Goal: Book appointment/travel/reservation

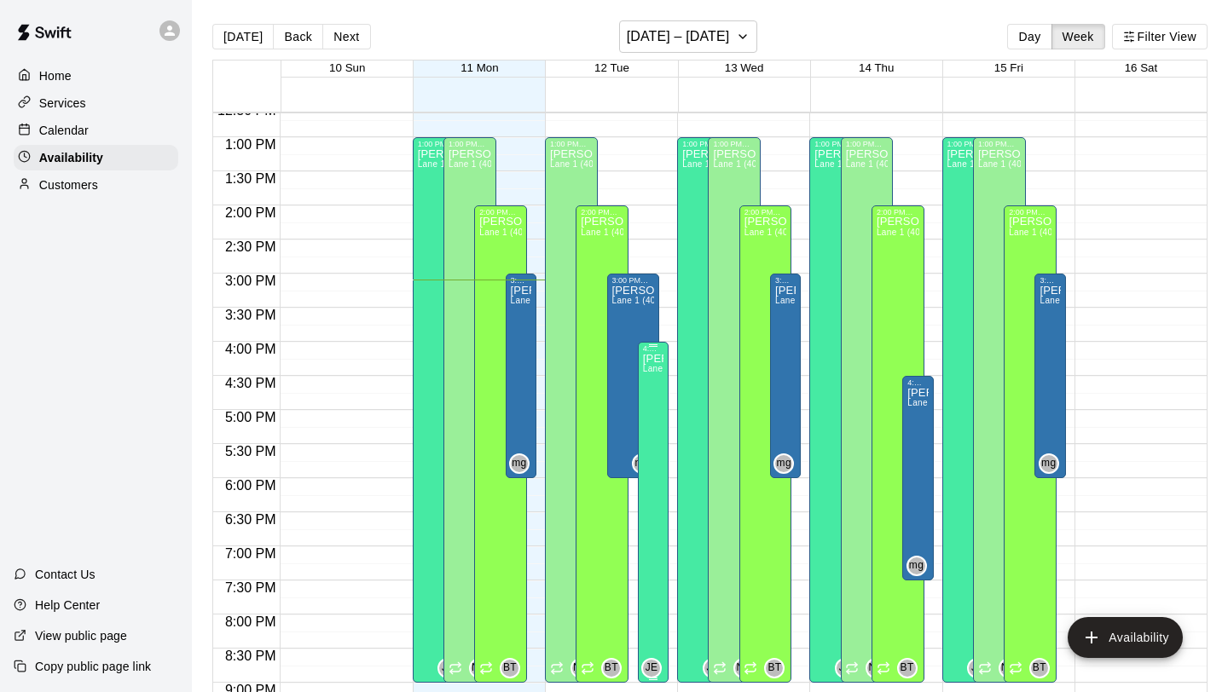
scroll to position [821, 0]
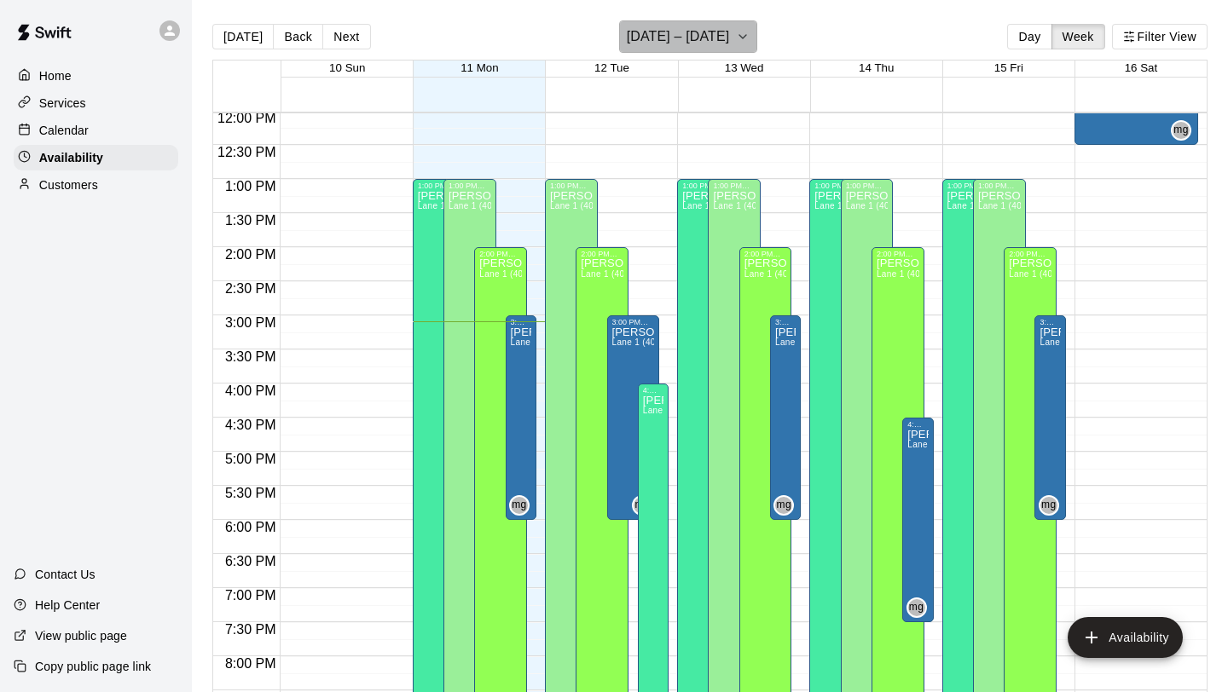
click at [739, 38] on icon "button" at bounding box center [743, 36] width 14 height 20
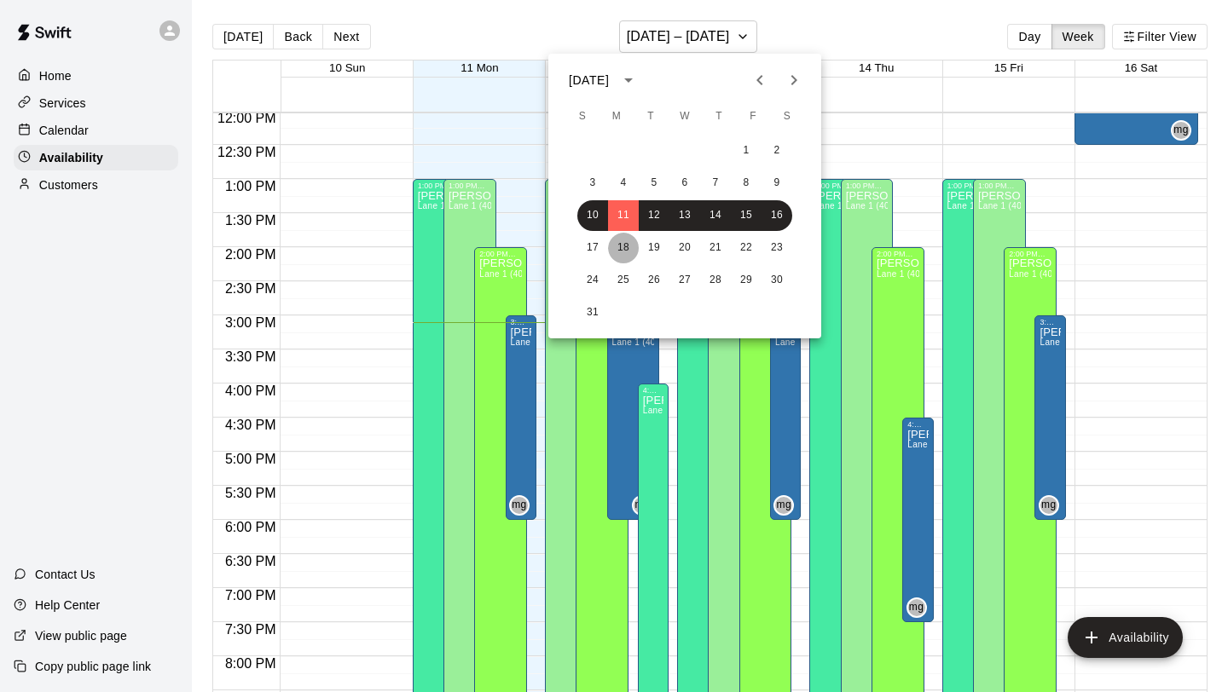
click at [625, 246] on button "18" at bounding box center [623, 248] width 31 height 31
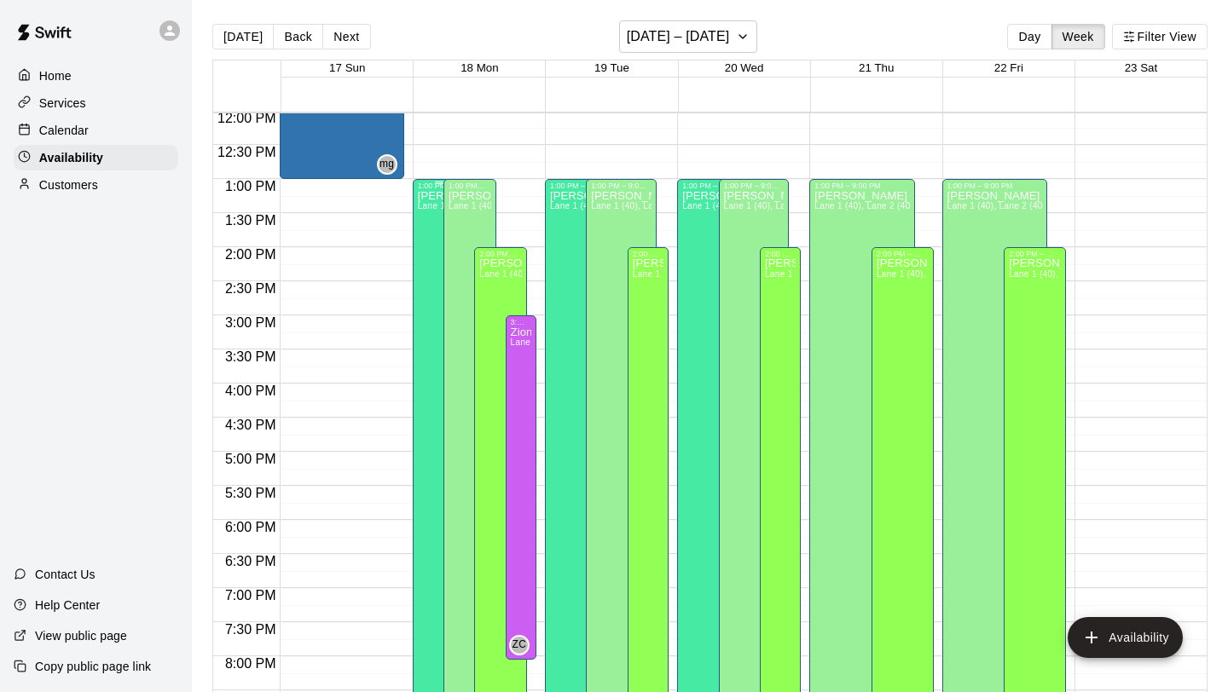
click at [429, 206] on span "Lane 1 (40), Lane 2 (40), Lane 3 (40), Lane 4 (65), Lane 5 (65), Lane 6 (65), s…" at bounding box center [625, 205] width 415 height 9
click at [437, 213] on icon "edit" at bounding box center [435, 220] width 20 height 20
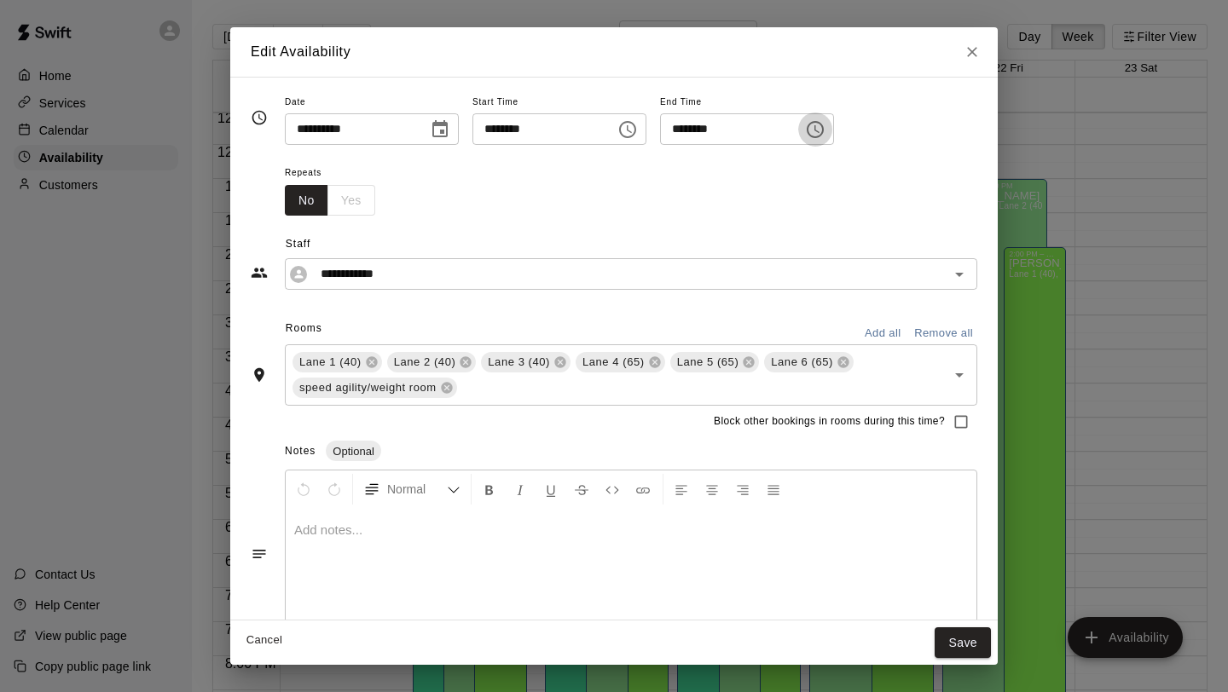
click at [825, 126] on icon "Choose time, selected time is 9:00 PM" at bounding box center [815, 129] width 20 height 20
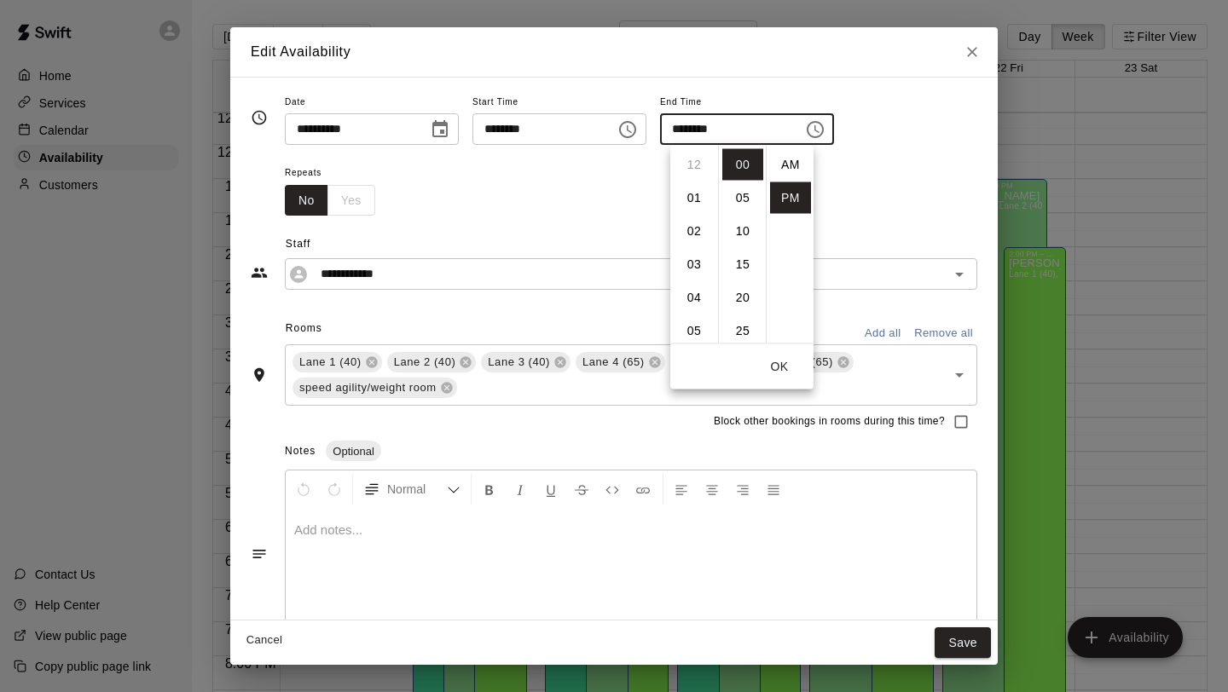
scroll to position [31, 0]
click at [692, 177] on li "07" at bounding box center [694, 177] width 41 height 32
type input "********"
click at [786, 365] on button "OK" at bounding box center [779, 367] width 55 height 32
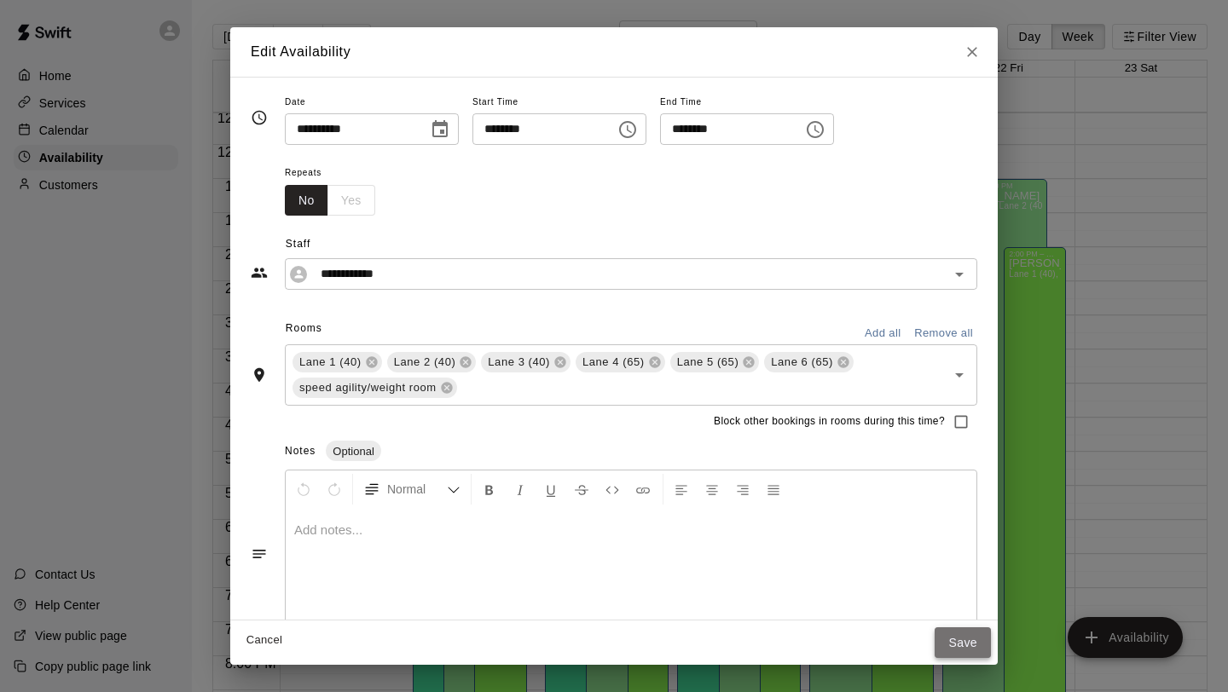
click at [975, 638] on button "Save" at bounding box center [963, 644] width 56 height 32
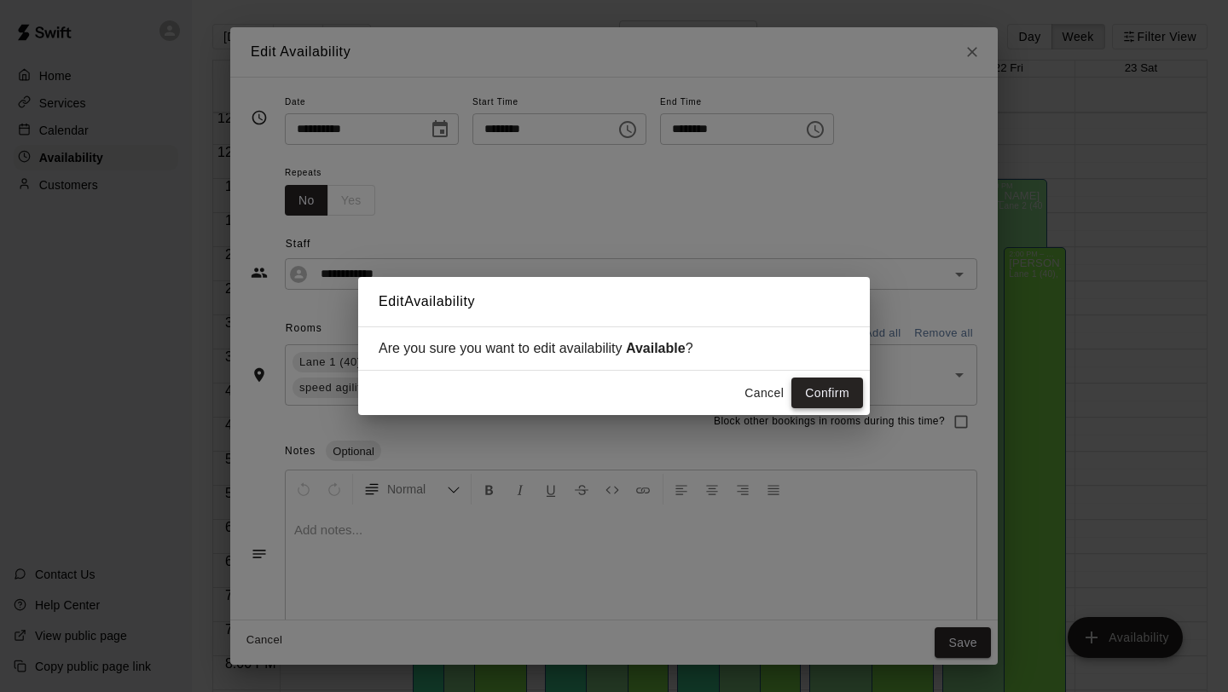
click at [821, 386] on button "Confirm" at bounding box center [827, 394] width 72 height 32
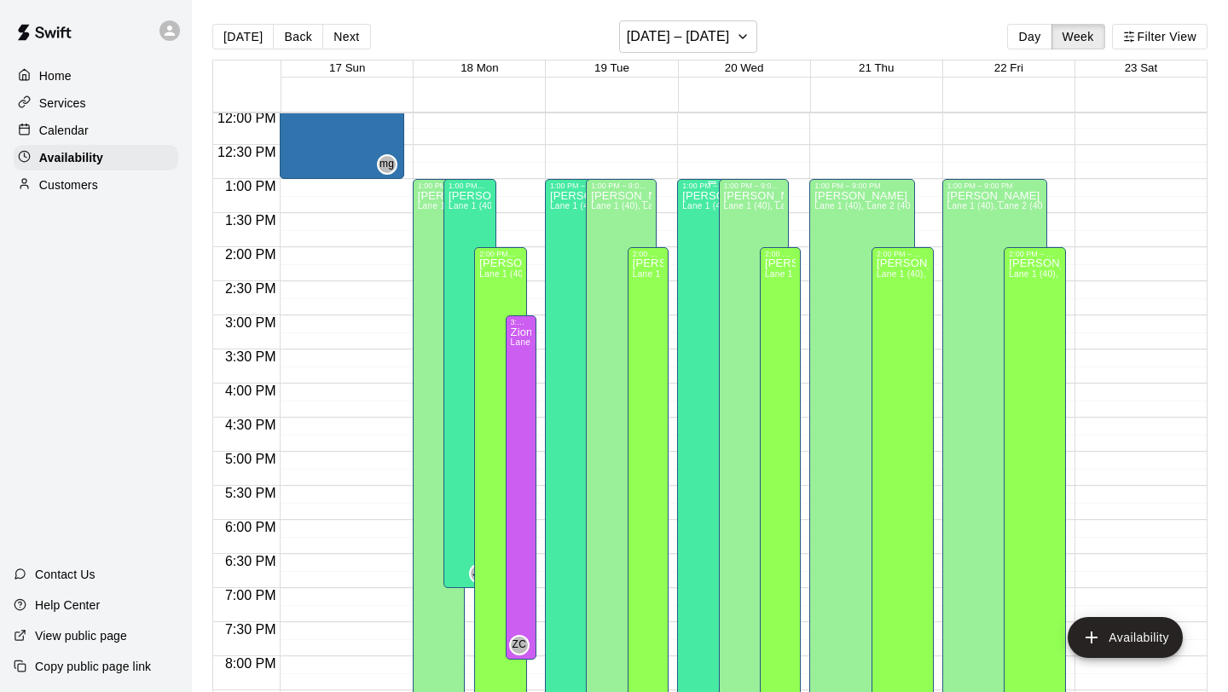
click at [698, 196] on p "[PERSON_NAME]" at bounding box center [712, 196] width 60 height 0
click at [710, 211] on button "edit" at bounding box center [700, 214] width 34 height 34
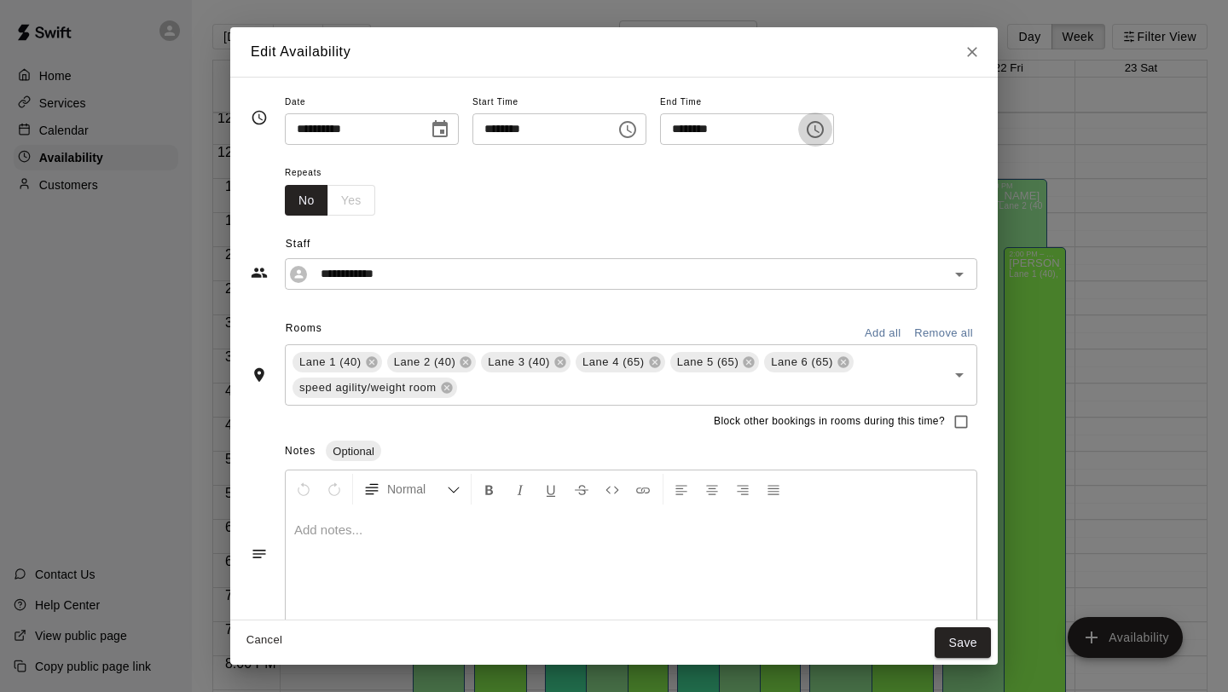
click at [825, 130] on icon "Choose time, selected time is 9:00 PM" at bounding box center [815, 129] width 20 height 20
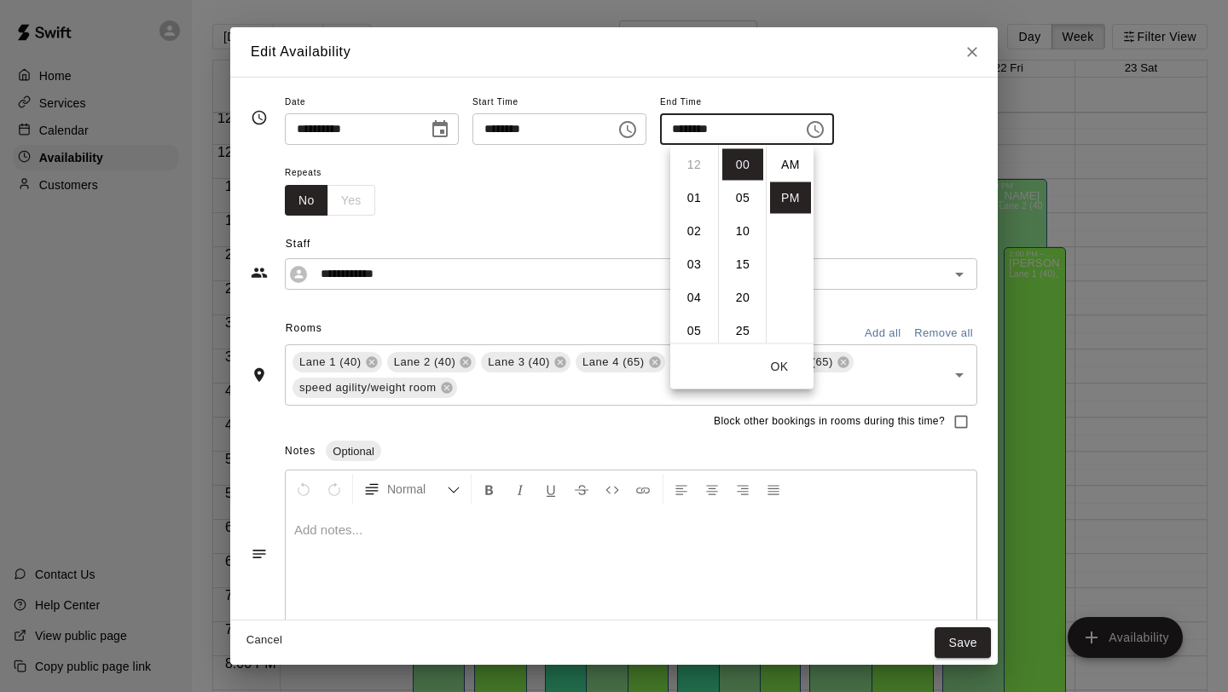
scroll to position [31, 0]
click at [694, 211] on li "07" at bounding box center [694, 207] width 41 height 32
type input "********"
click at [772, 358] on button "OK" at bounding box center [779, 367] width 55 height 32
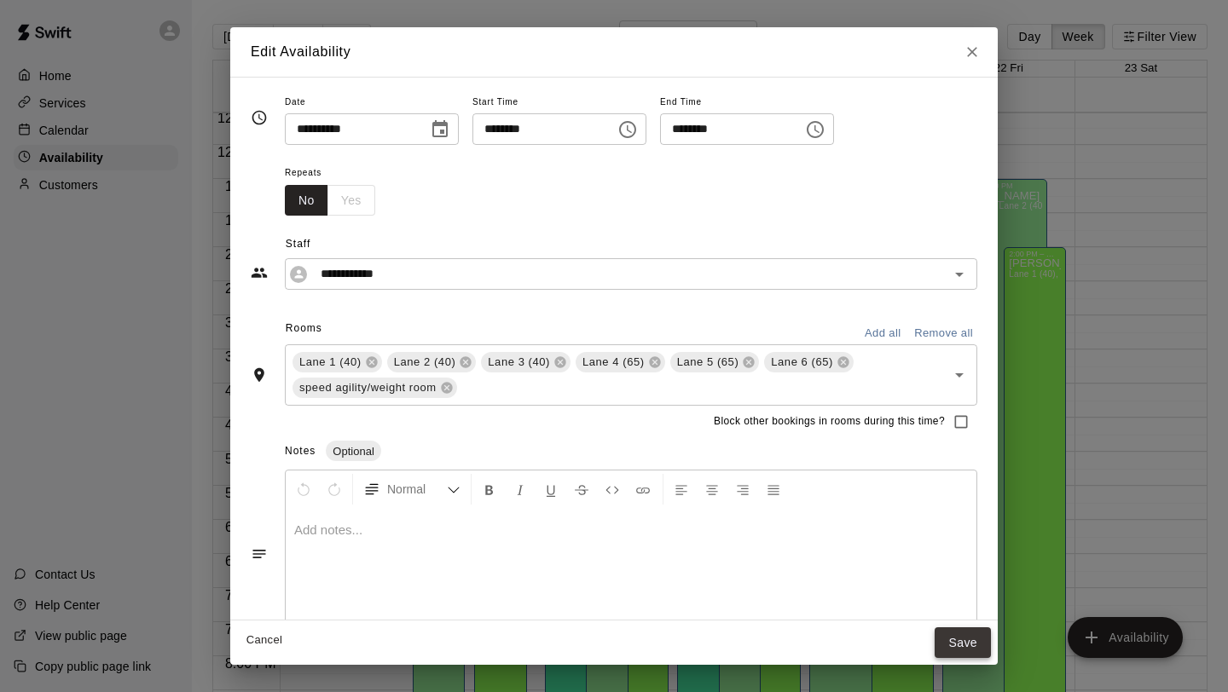
click at [964, 637] on button "Save" at bounding box center [963, 644] width 56 height 32
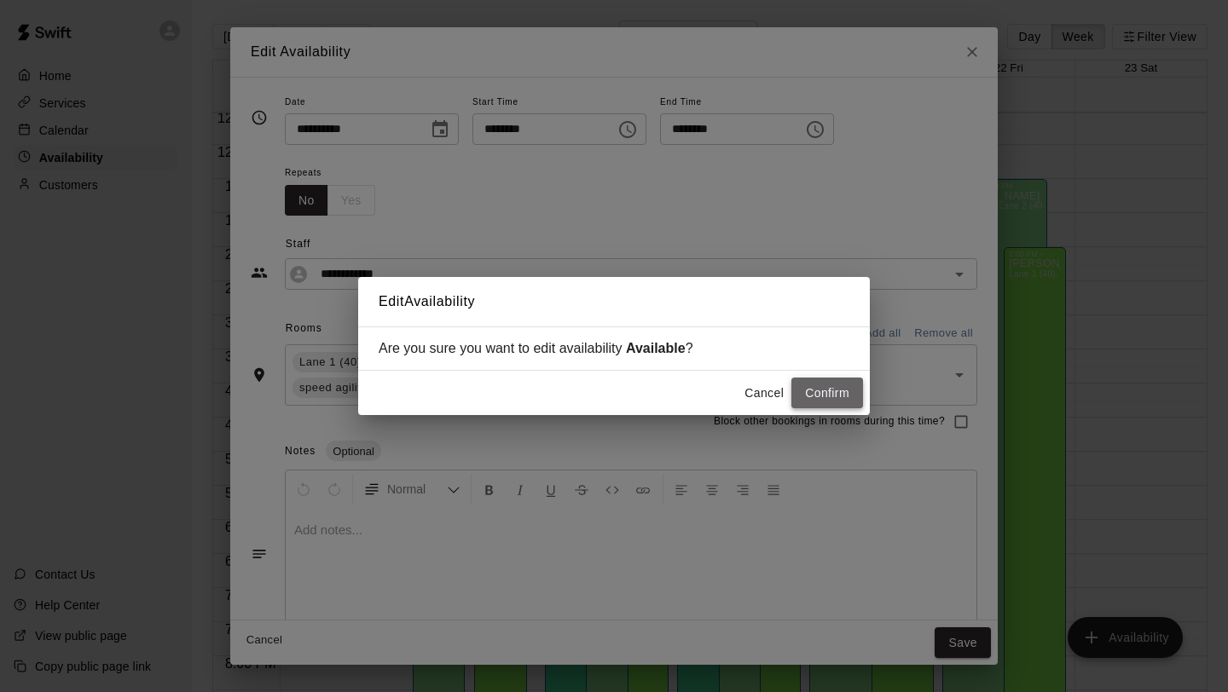
click at [821, 396] on button "Confirm" at bounding box center [827, 394] width 72 height 32
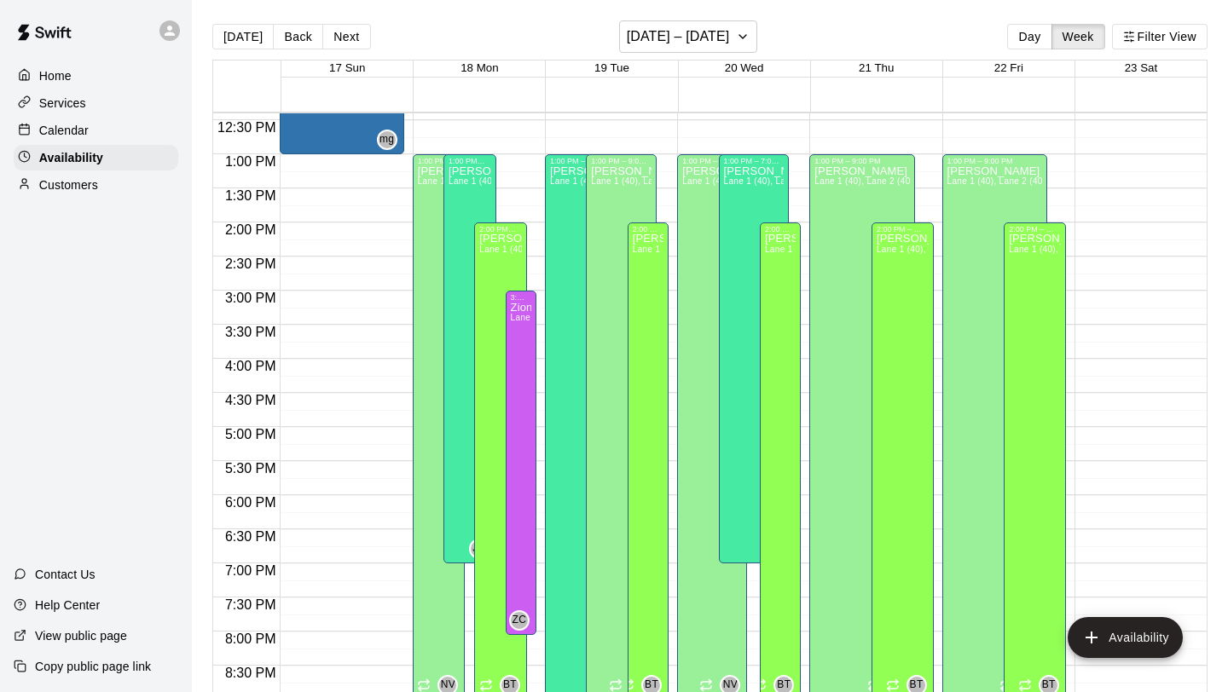
scroll to position [820, 0]
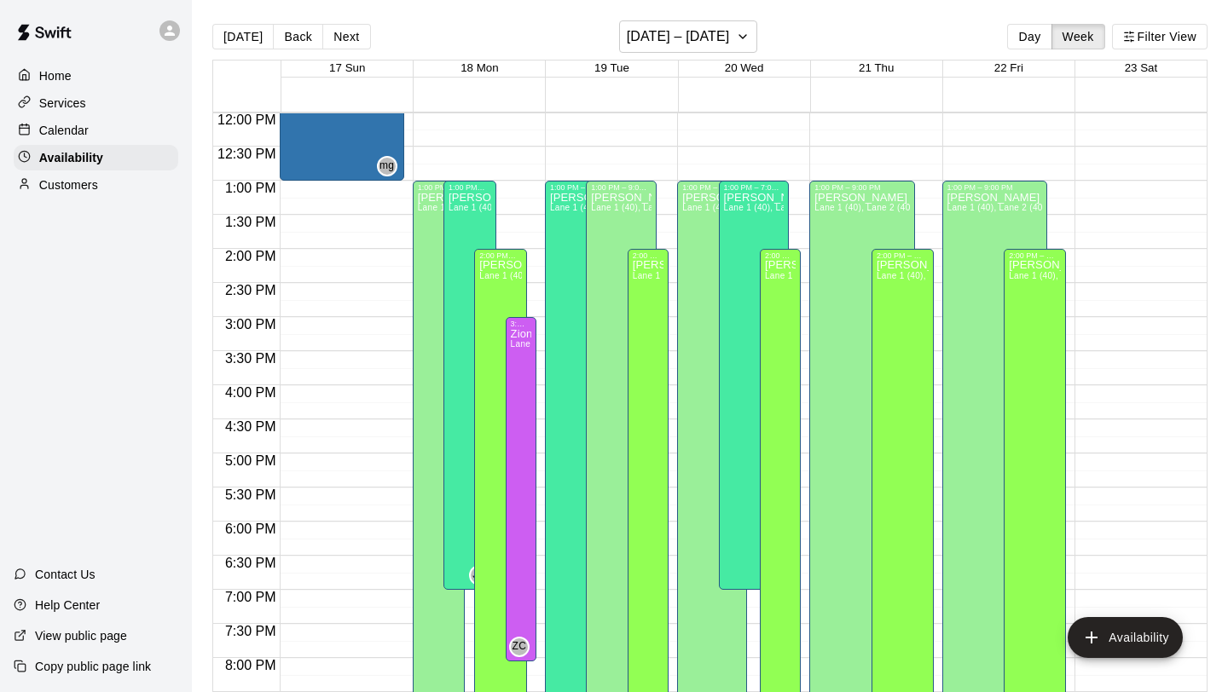
click at [91, 122] on div "Calendar" at bounding box center [96, 131] width 165 height 26
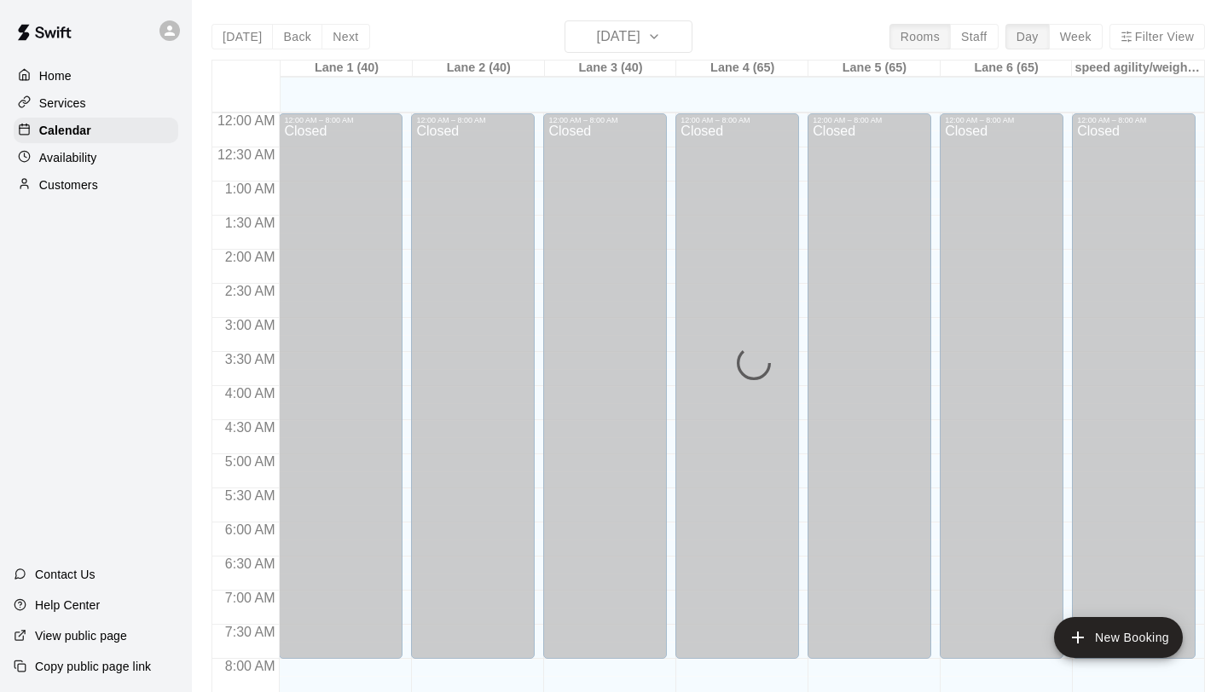
scroll to position [988, 0]
